Goal: Learn about a topic: Learn about a topic

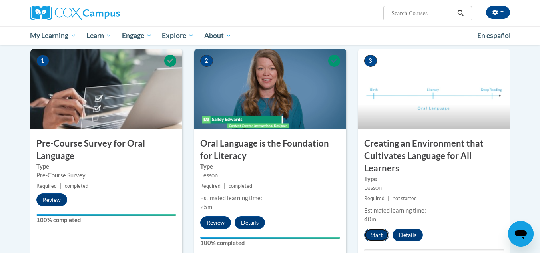
click at [374, 234] on button "Start" at bounding box center [376, 234] width 25 height 13
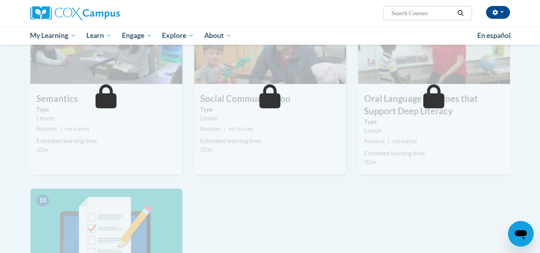
scroll to position [639, 0]
